Goal: Navigation & Orientation: Go to known website

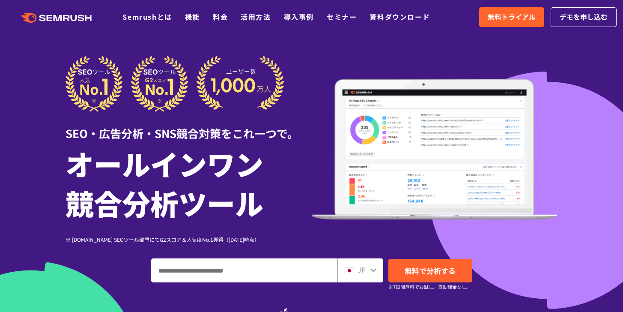
click at [610, 51] on div at bounding box center [311, 238] width 623 height 477
click at [530, 33] on header ".cls-1 {fill: #fff;} .cls {fill: #FF642D;} .cls {fill: #FF642D;} .cls {fill: #F…" at bounding box center [311, 17] width 623 height 34
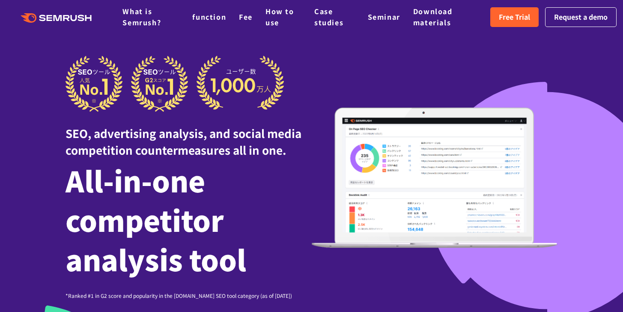
click at [585, 130] on div at bounding box center [311, 271] width 623 height 543
